Goal: Navigation & Orientation: Find specific page/section

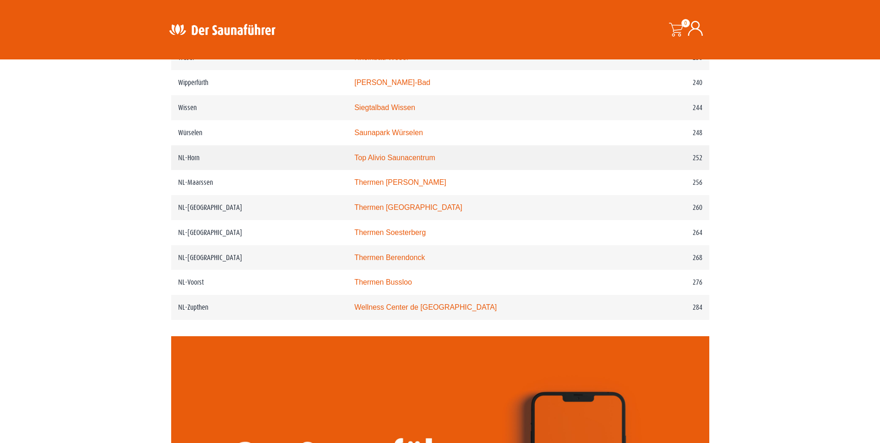
scroll to position [1995, 0]
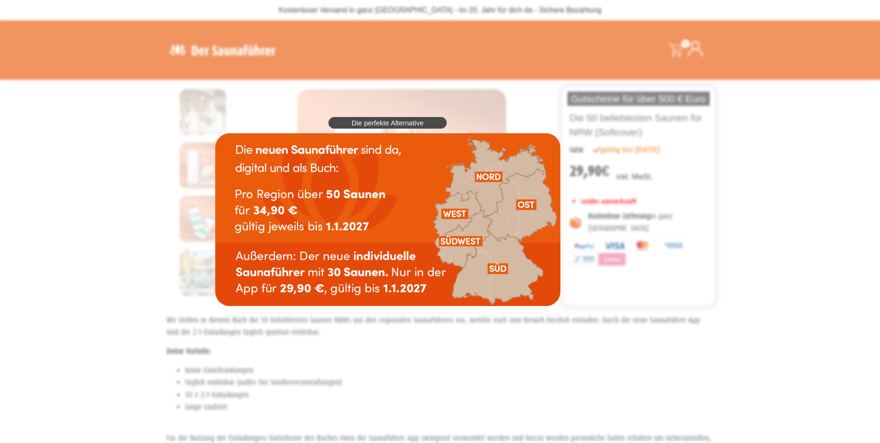
click at [456, 216] on img at bounding box center [387, 219] width 345 height 173
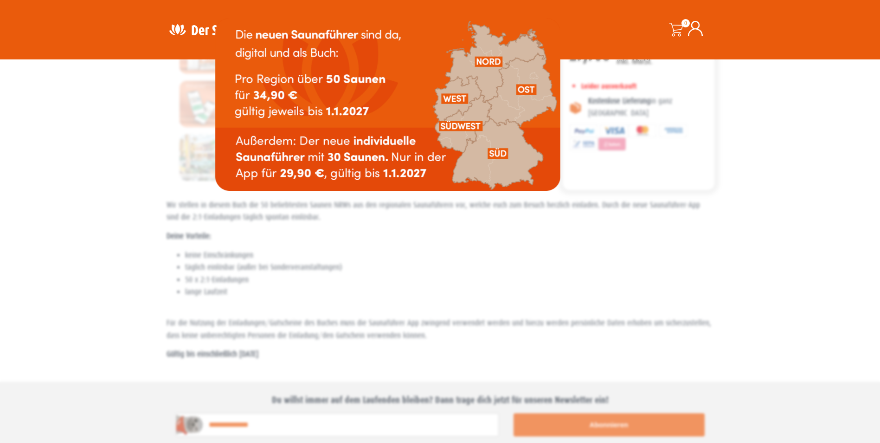
scroll to position [235, 0]
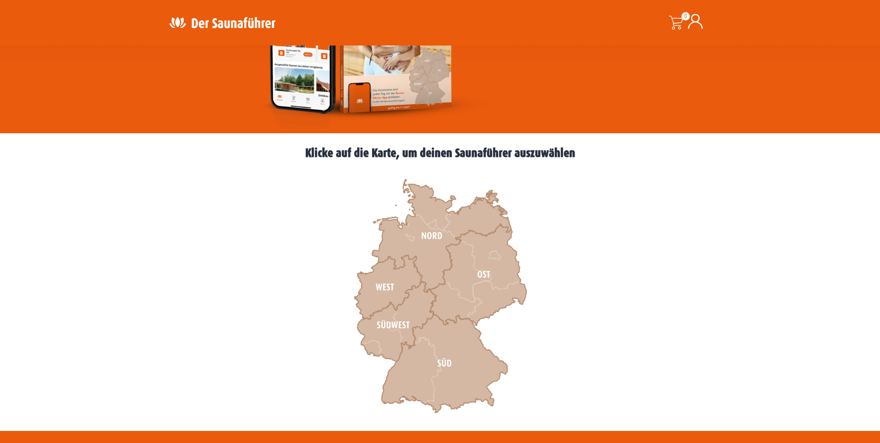
scroll to position [232, 0]
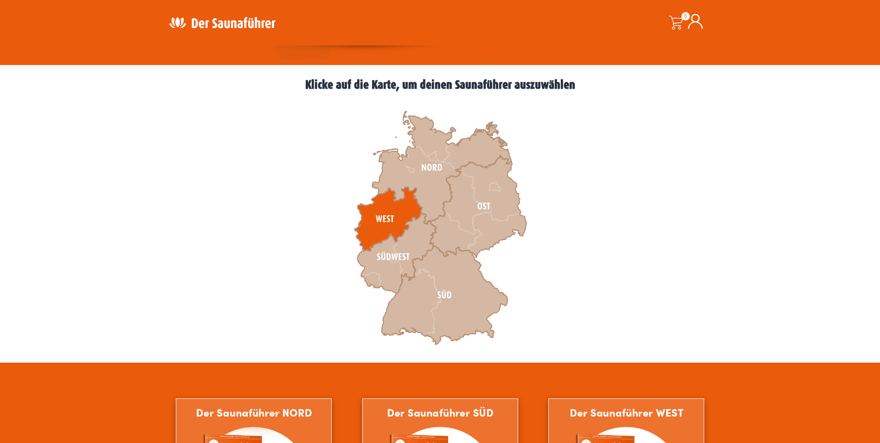
click at [395, 202] on icon at bounding box center [388, 219] width 68 height 64
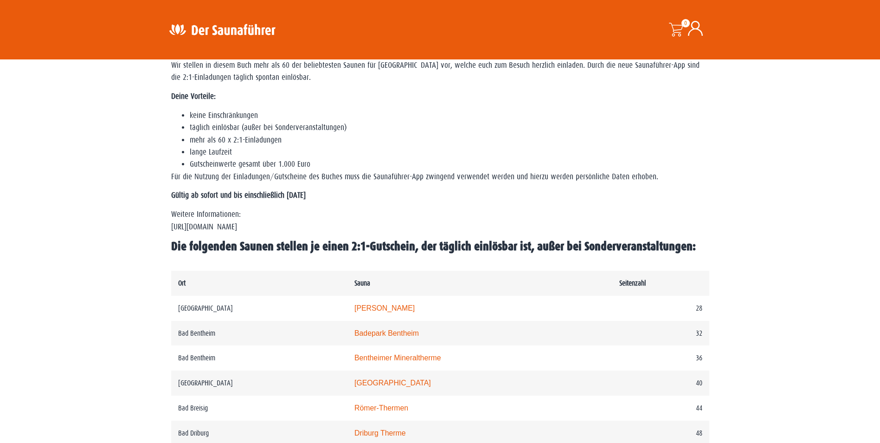
scroll to position [325, 0]
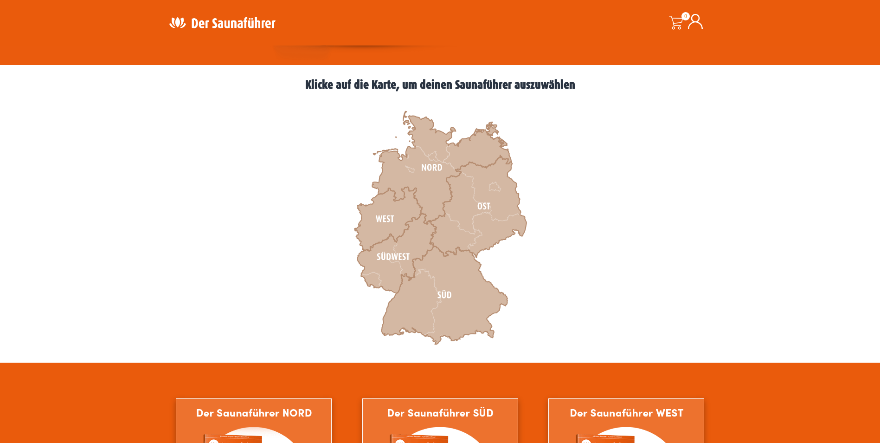
scroll to position [232, 0]
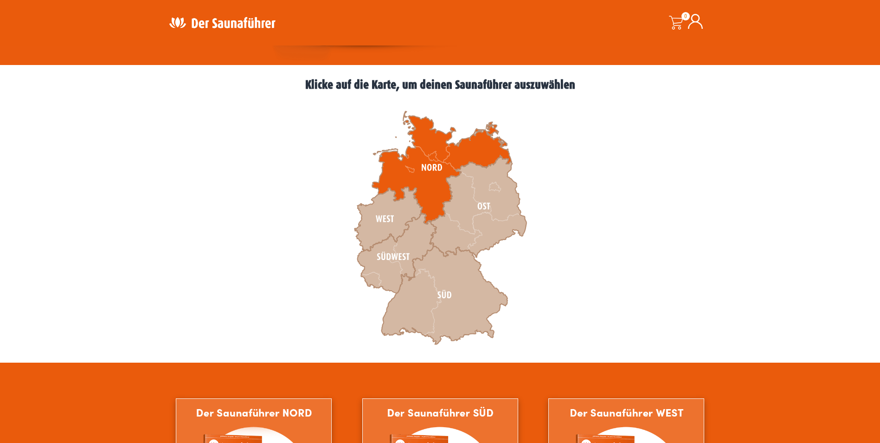
click at [431, 162] on icon at bounding box center [441, 167] width 139 height 113
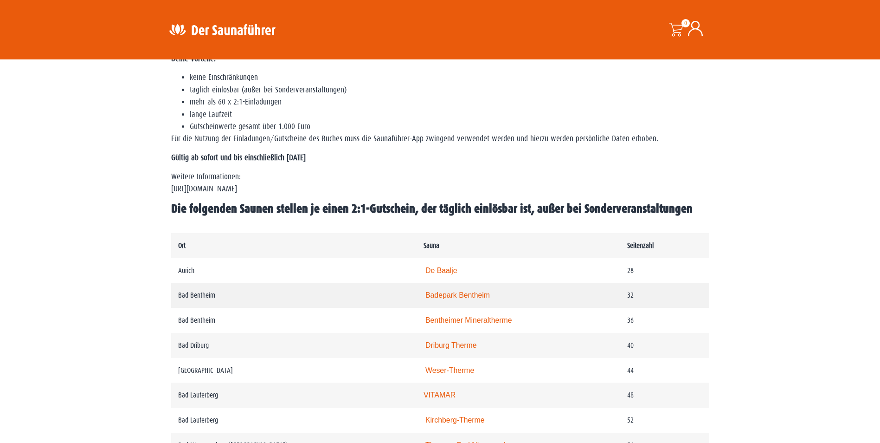
scroll to position [464, 0]
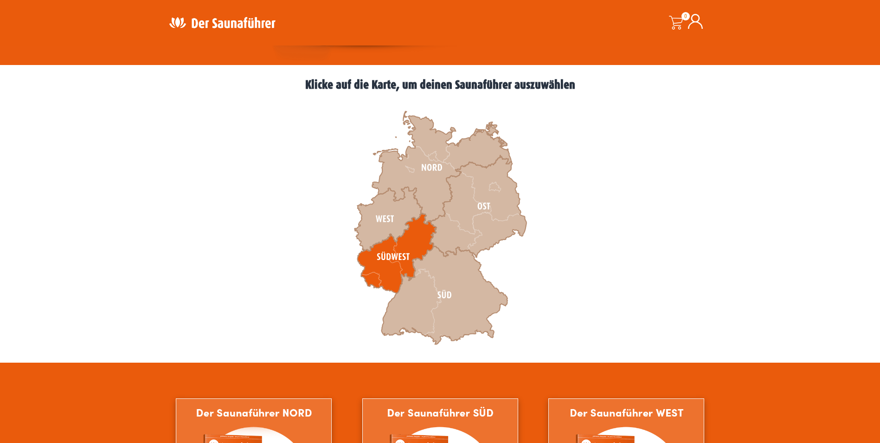
click at [407, 251] on icon at bounding box center [396, 253] width 79 height 80
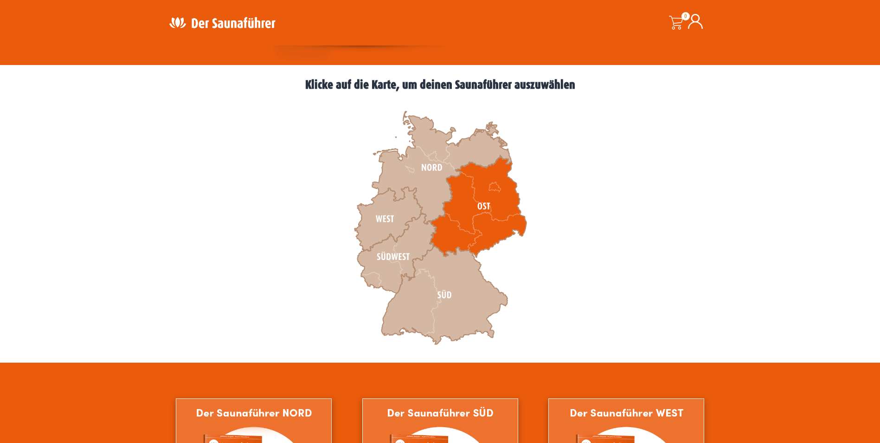
click at [498, 199] on icon at bounding box center [478, 206] width 96 height 102
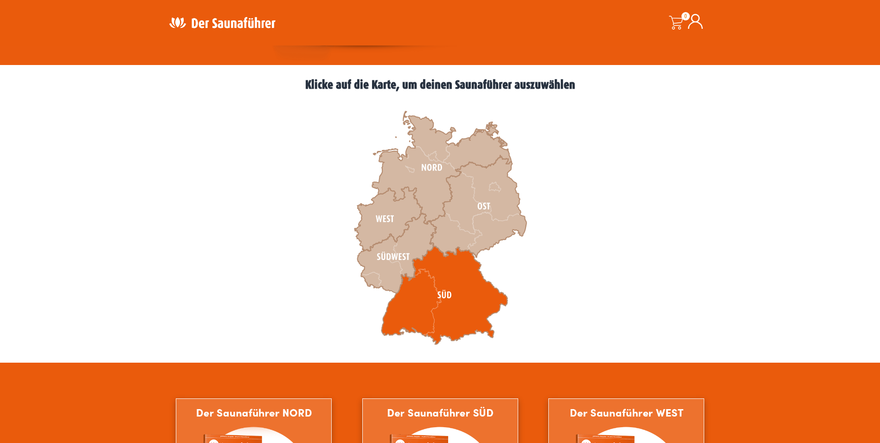
click at [450, 293] on icon at bounding box center [444, 295] width 126 height 98
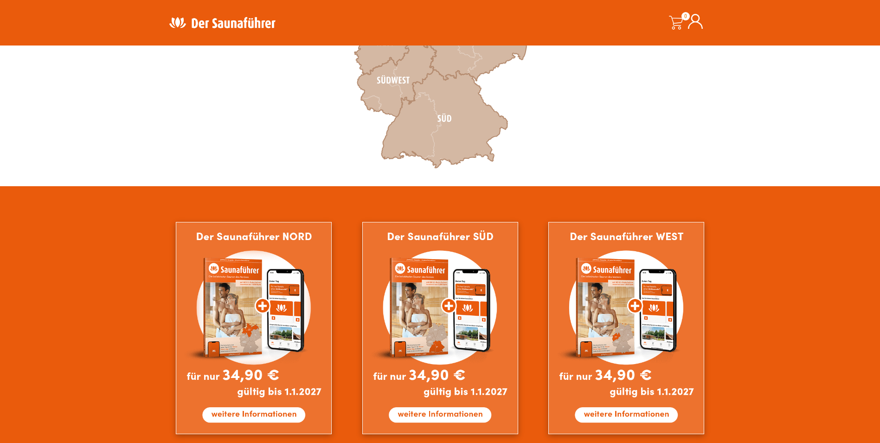
scroll to position [464, 0]
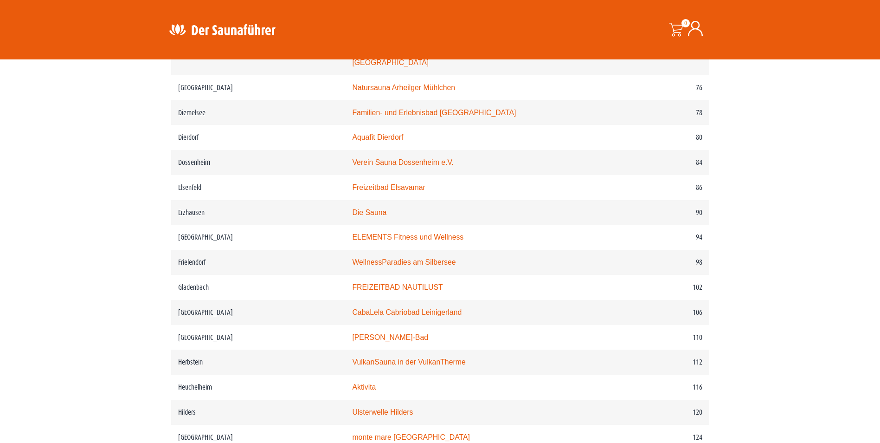
scroll to position [835, 0]
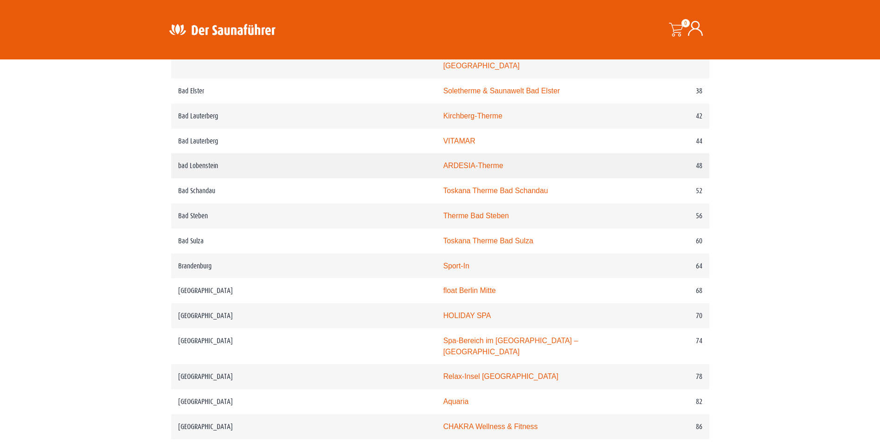
scroll to position [557, 0]
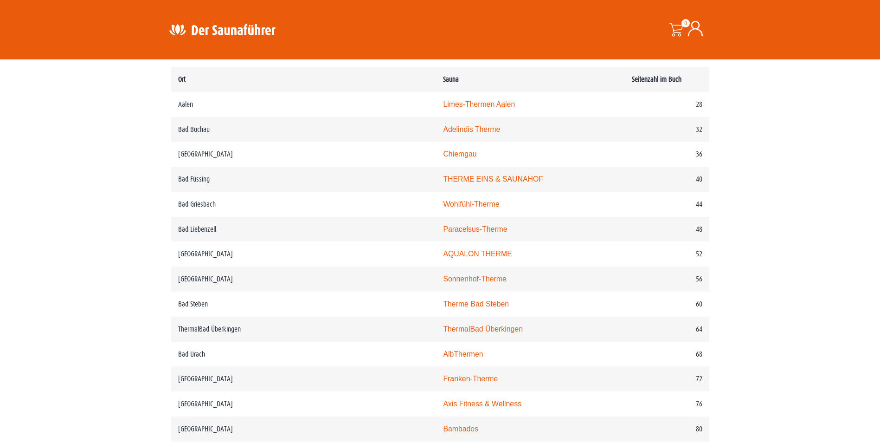
scroll to position [510, 0]
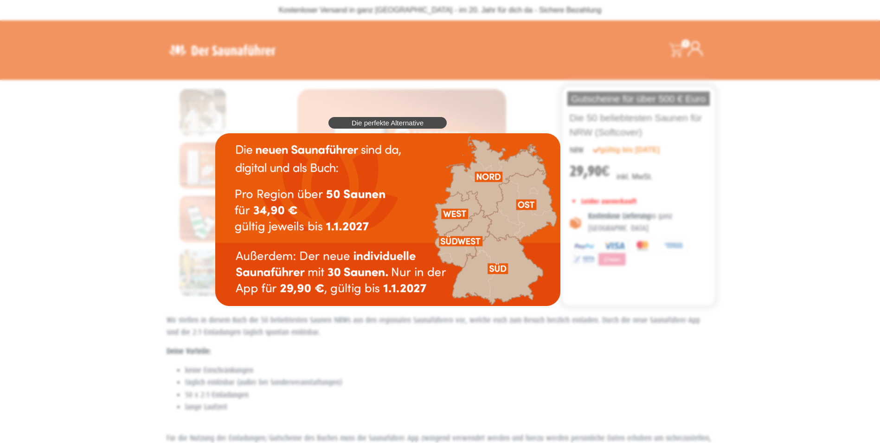
click at [458, 208] on img at bounding box center [387, 219] width 345 height 173
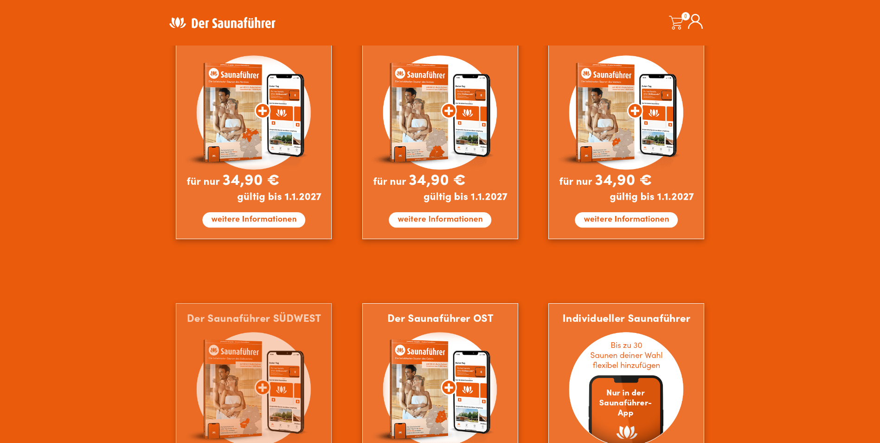
scroll to position [232, 0]
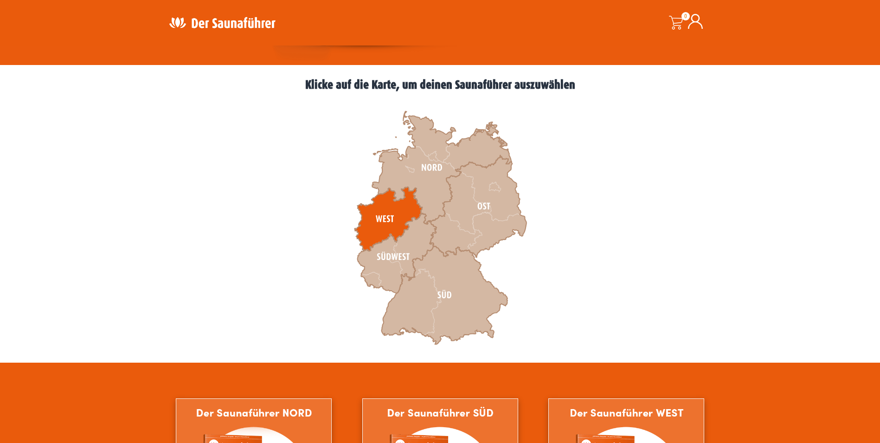
click at [375, 212] on icon at bounding box center [388, 219] width 68 height 64
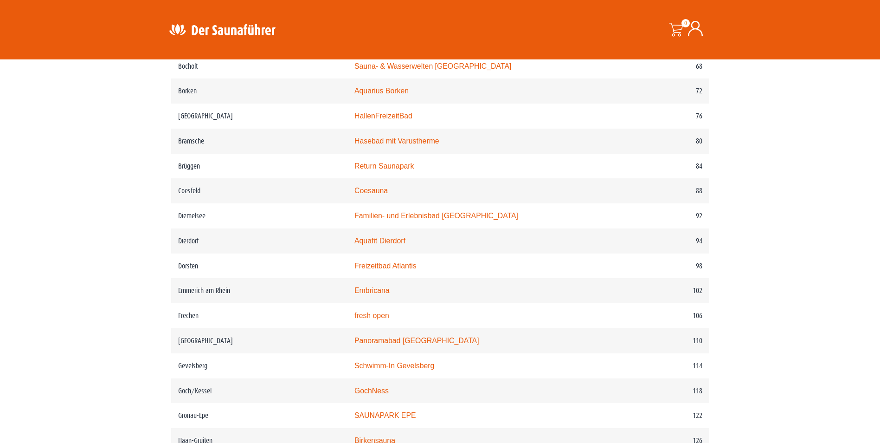
scroll to position [789, 0]
